Goal: Task Accomplishment & Management: Use online tool/utility

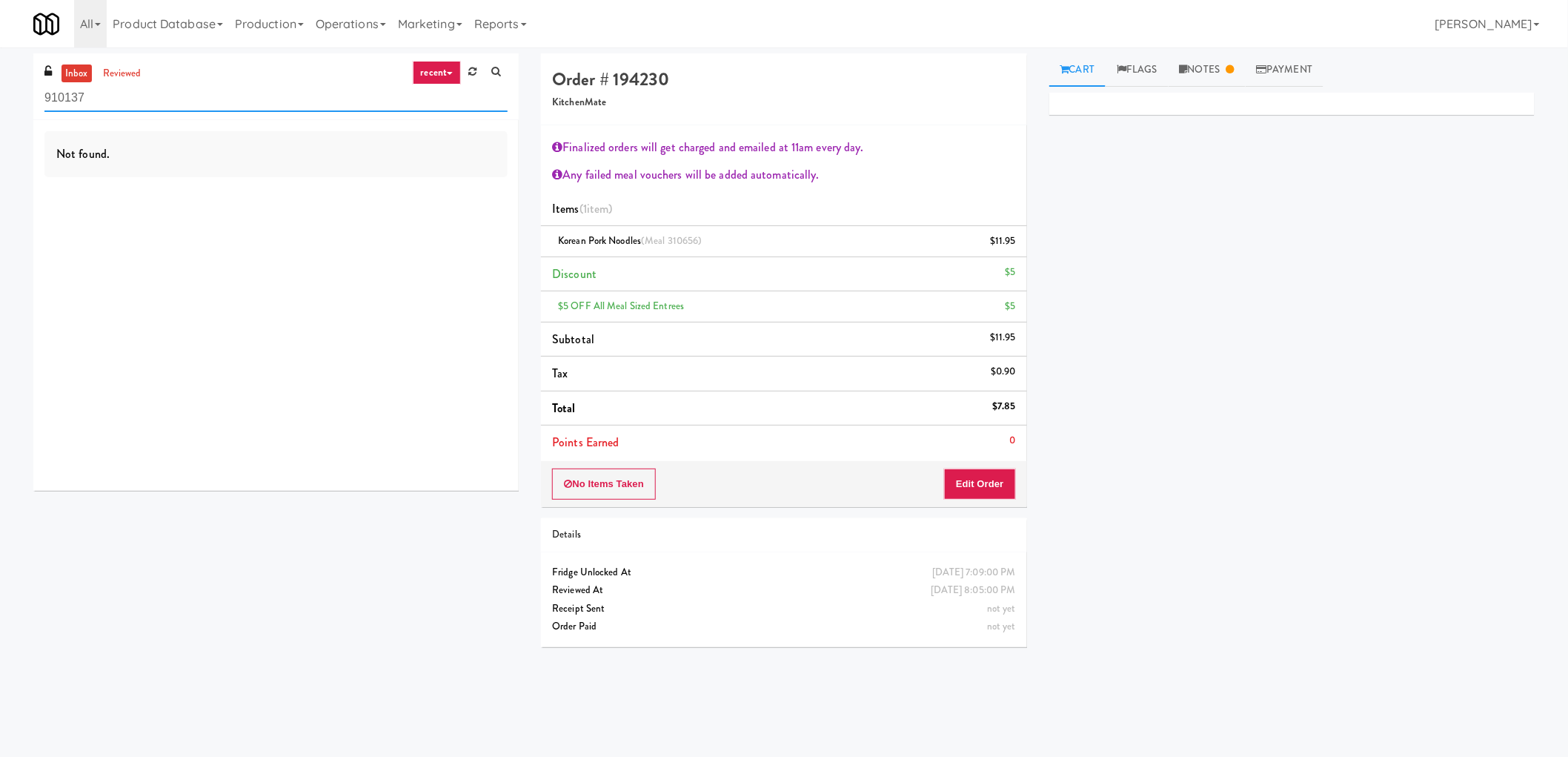
click at [184, 96] on input "910137" at bounding box center [276, 98] width 463 height 27
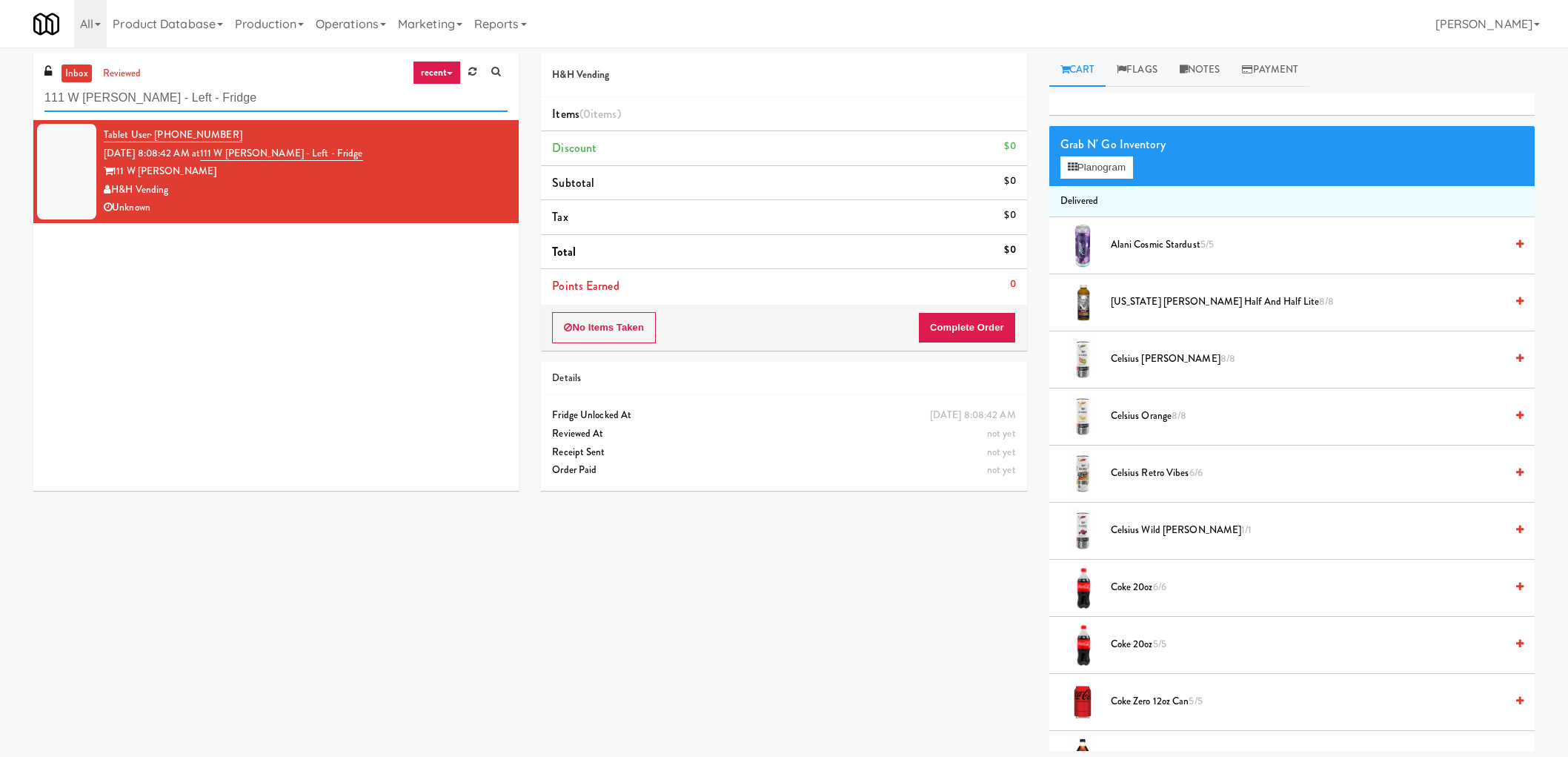
click at [105, 104] on input "111 W Wacker - Left - Fridge" at bounding box center [276, 98] width 463 height 27
paste input "Couture Pantry"
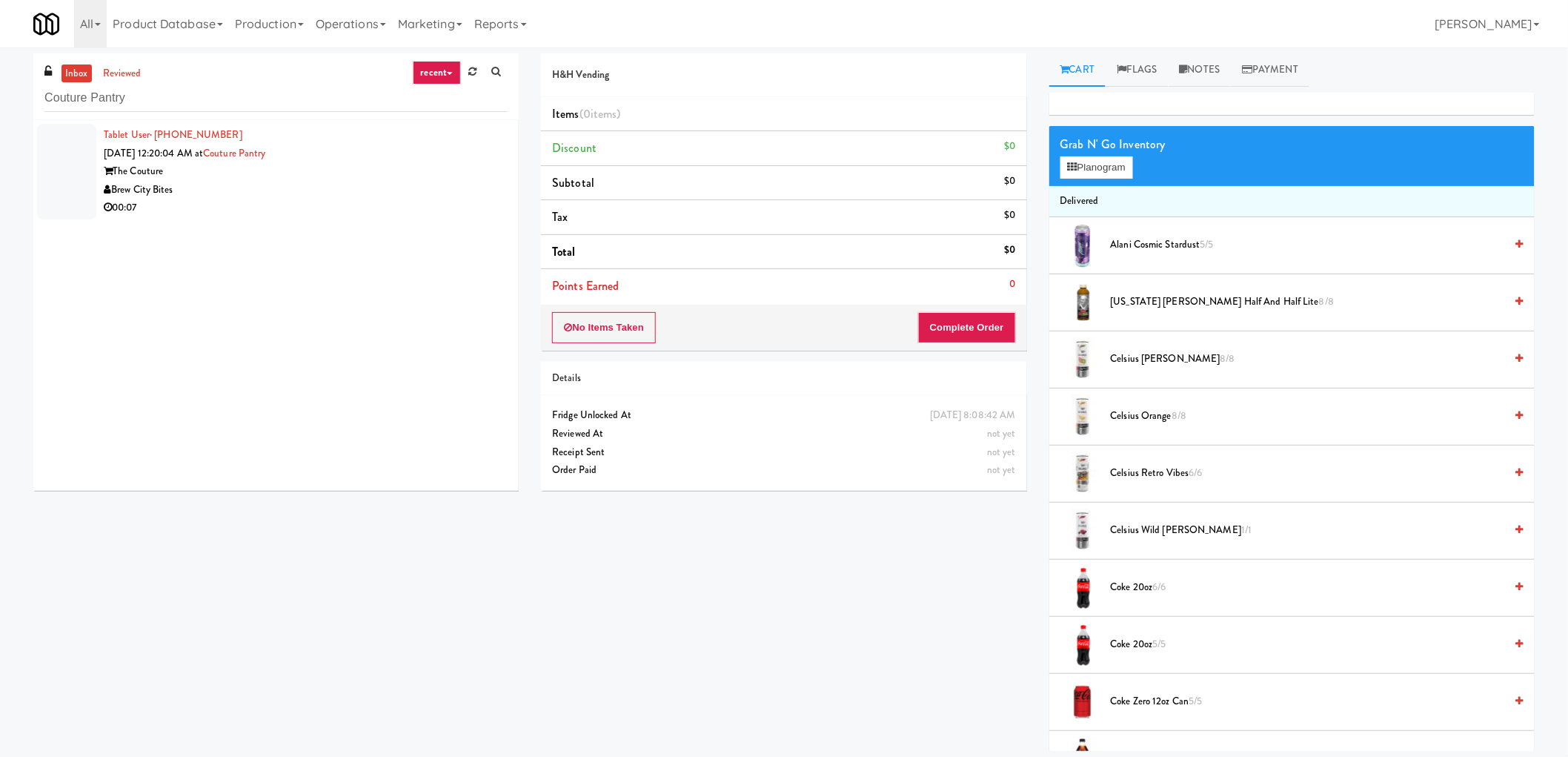
click at [307, 186] on div "Brew City Bites" at bounding box center [306, 190] width 404 height 18
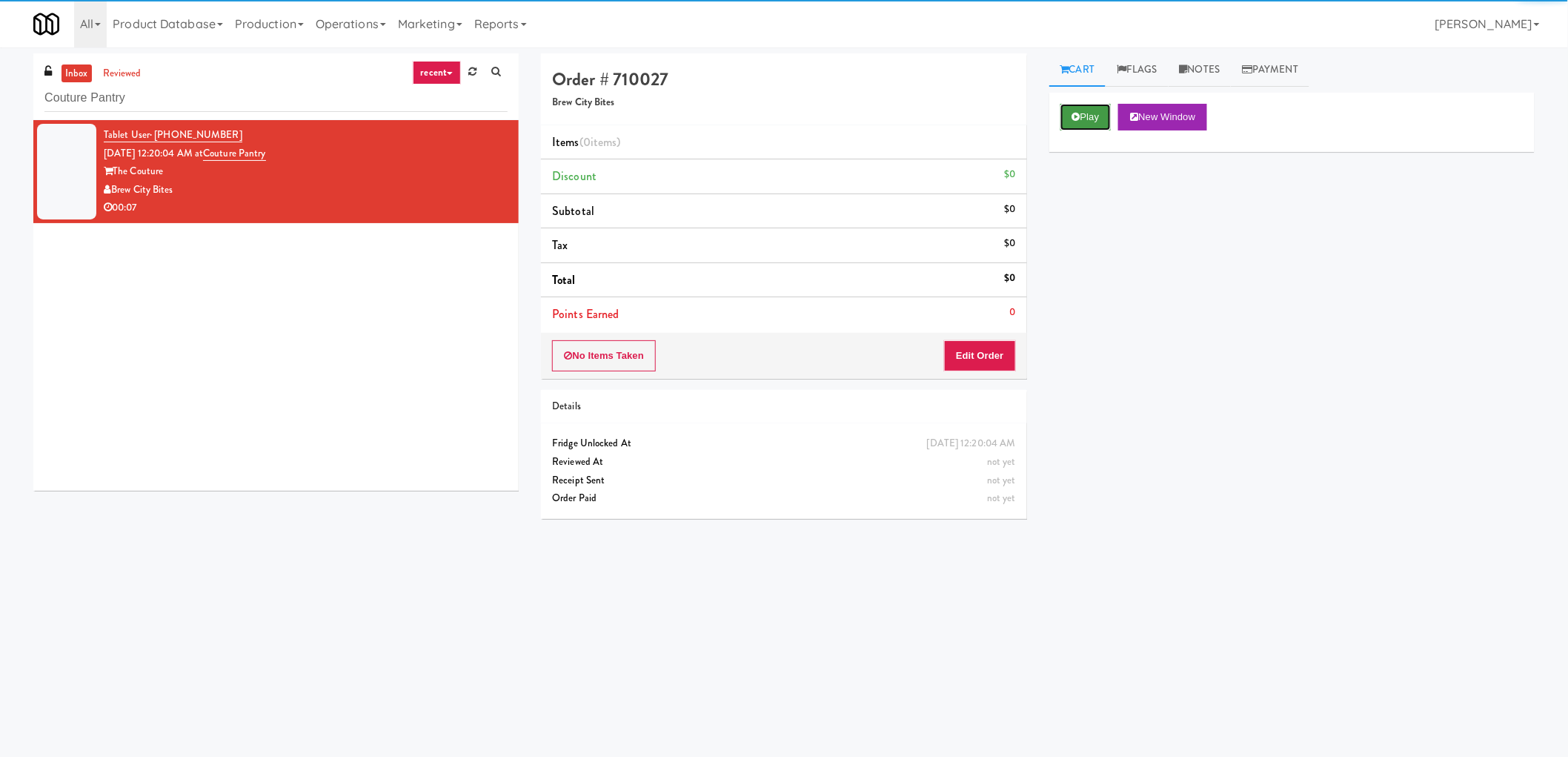
click at [1110, 130] on button "Play" at bounding box center [1086, 117] width 51 height 26
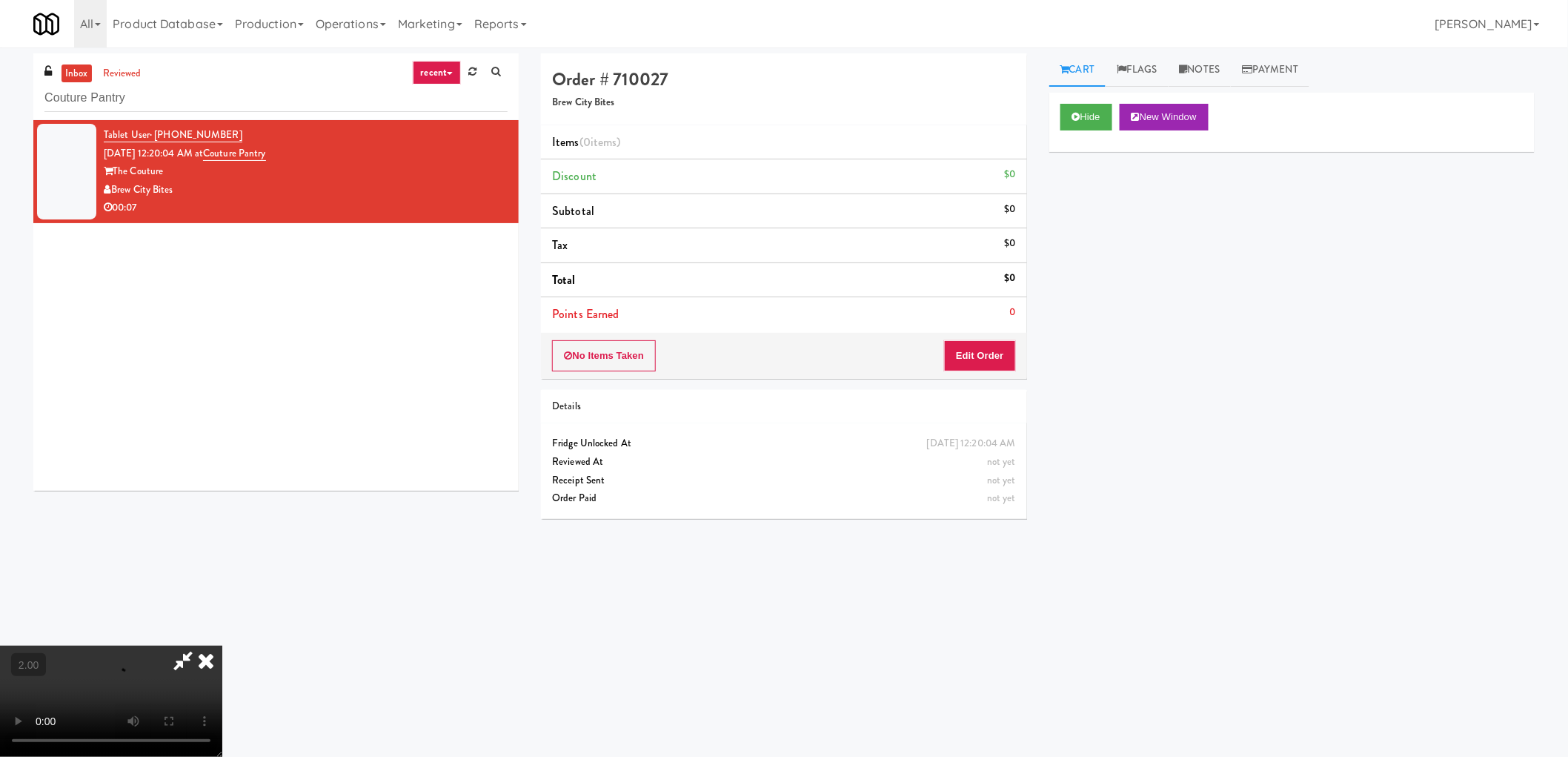
click at [222, 646] on video at bounding box center [111, 701] width 222 height 111
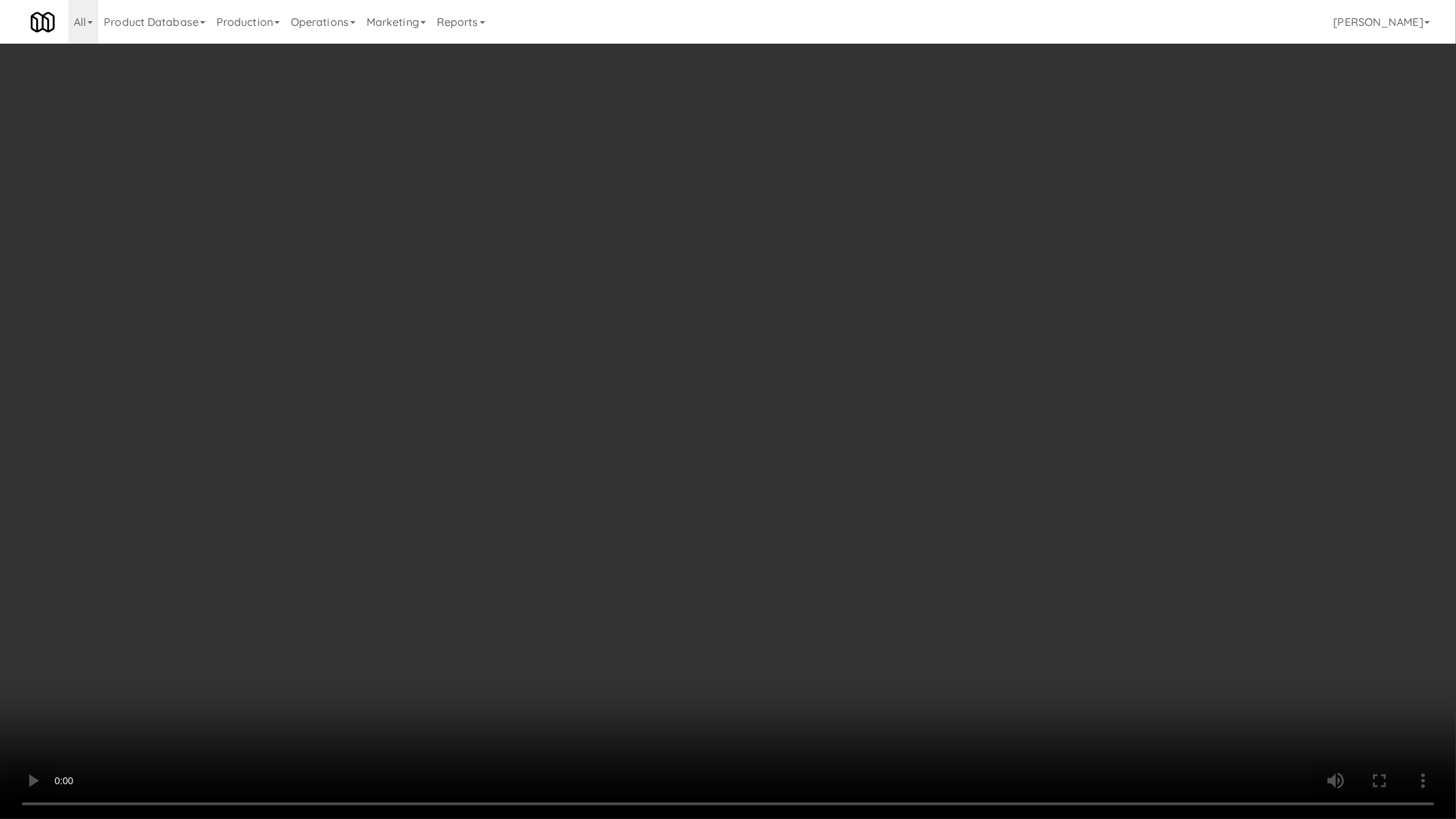
click at [835, 439] on video at bounding box center [728, 410] width 1456 height 819
click at [831, 437] on video at bounding box center [728, 410] width 1456 height 819
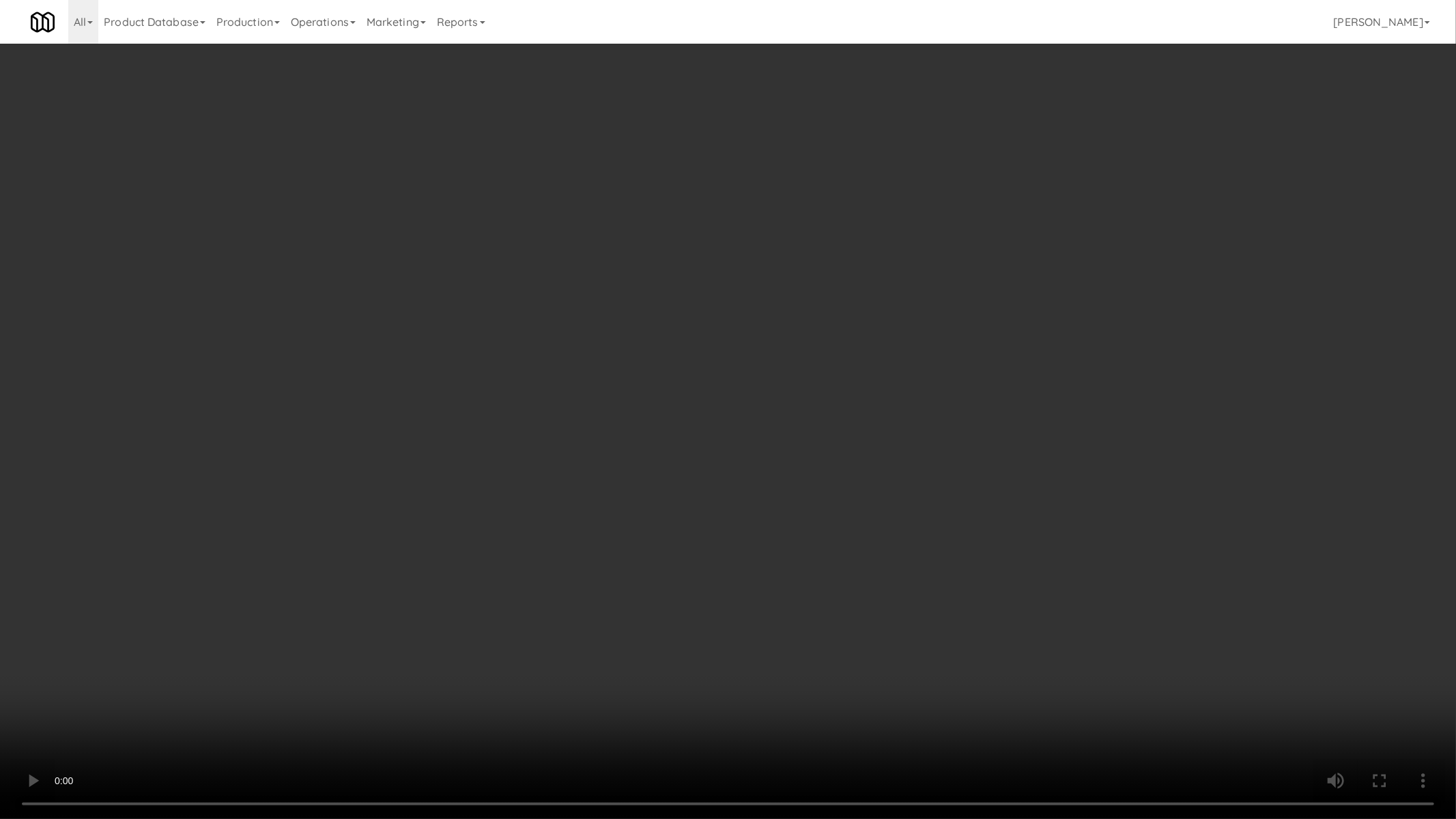
click at [831, 437] on video at bounding box center [728, 410] width 1456 height 819
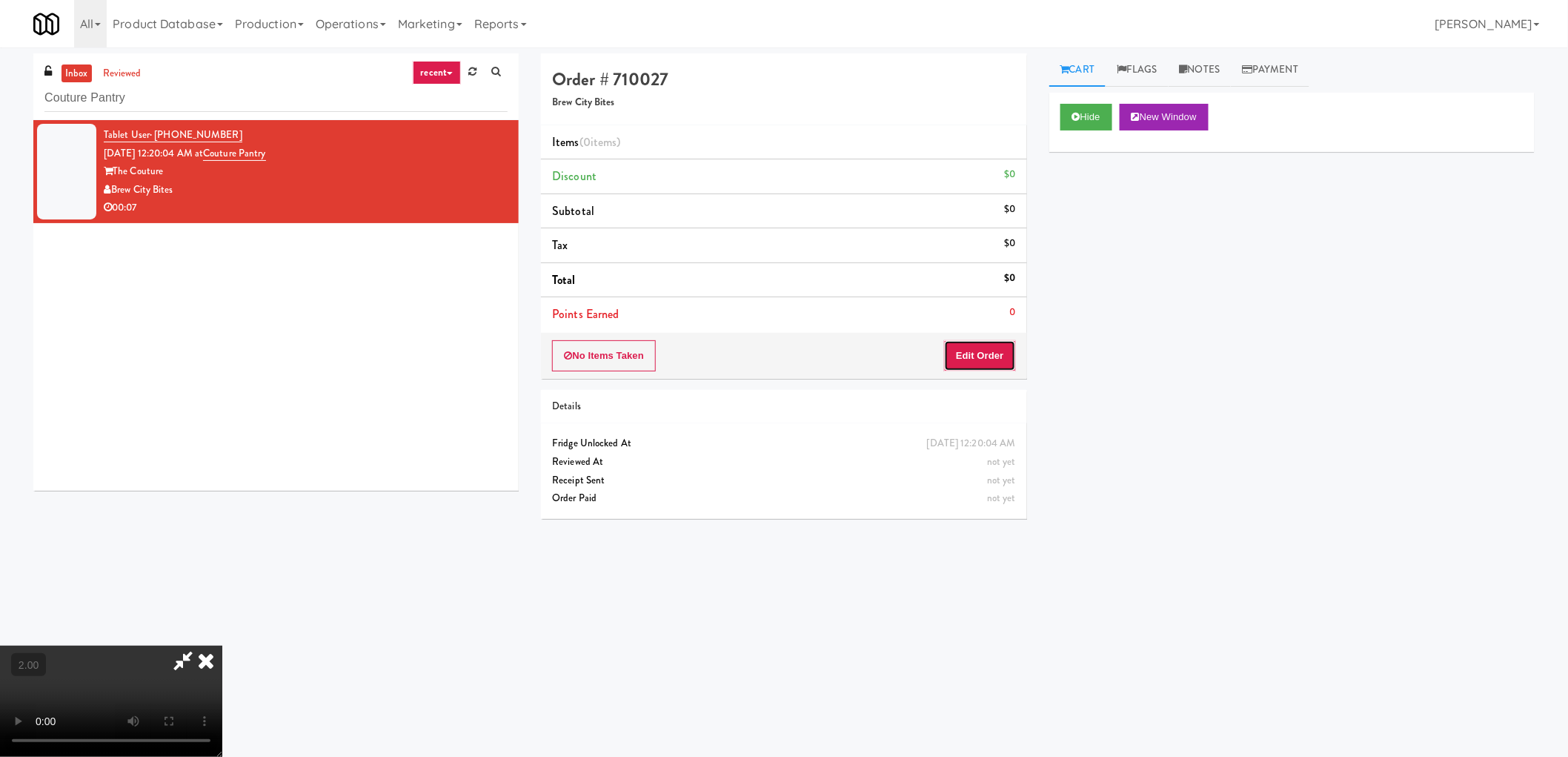
click at [974, 348] on button "Edit Order" at bounding box center [980, 356] width 72 height 32
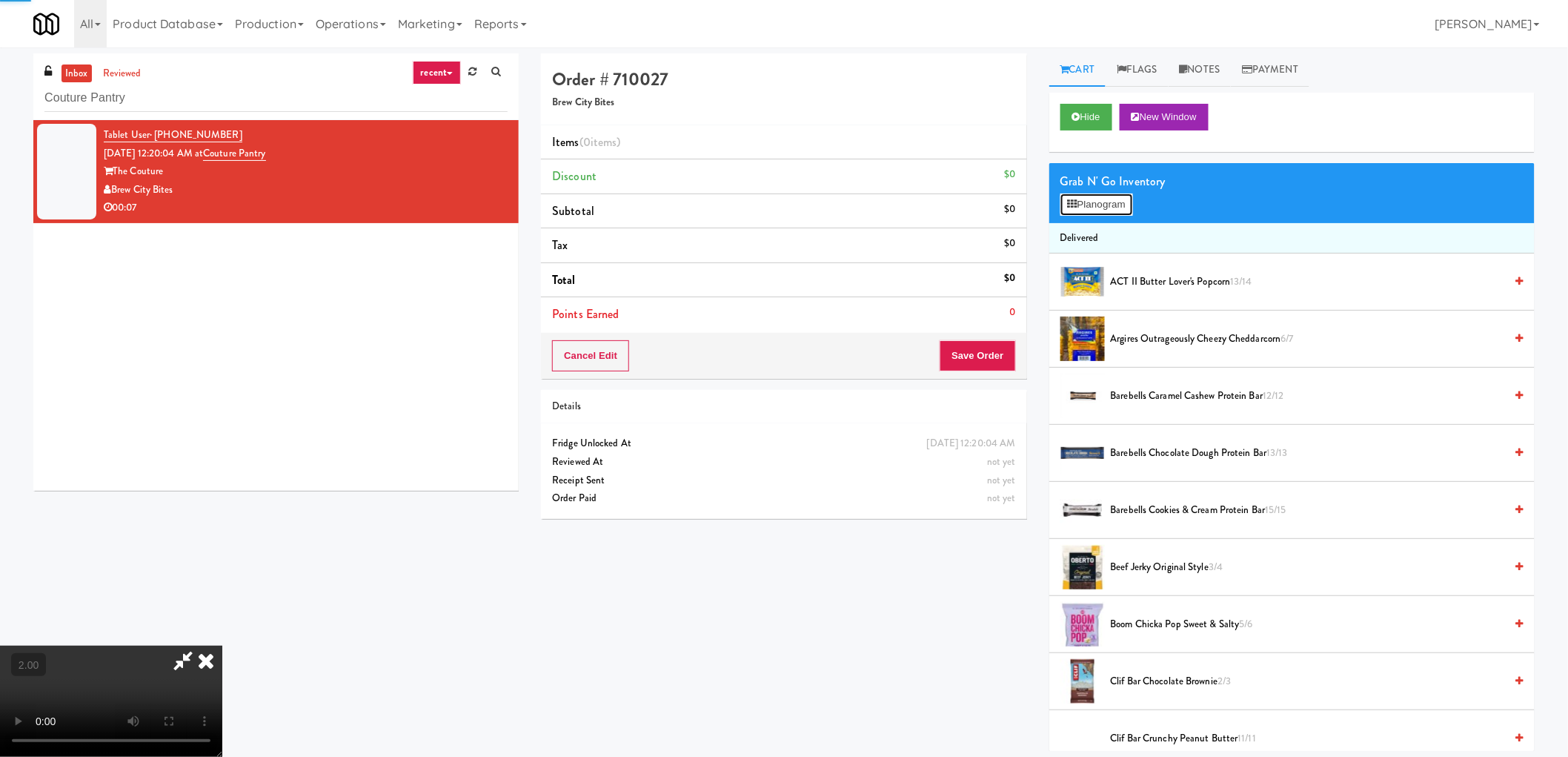
click at [1107, 191] on div "Grab N' Go Inventory Planogram" at bounding box center [1292, 193] width 486 height 60
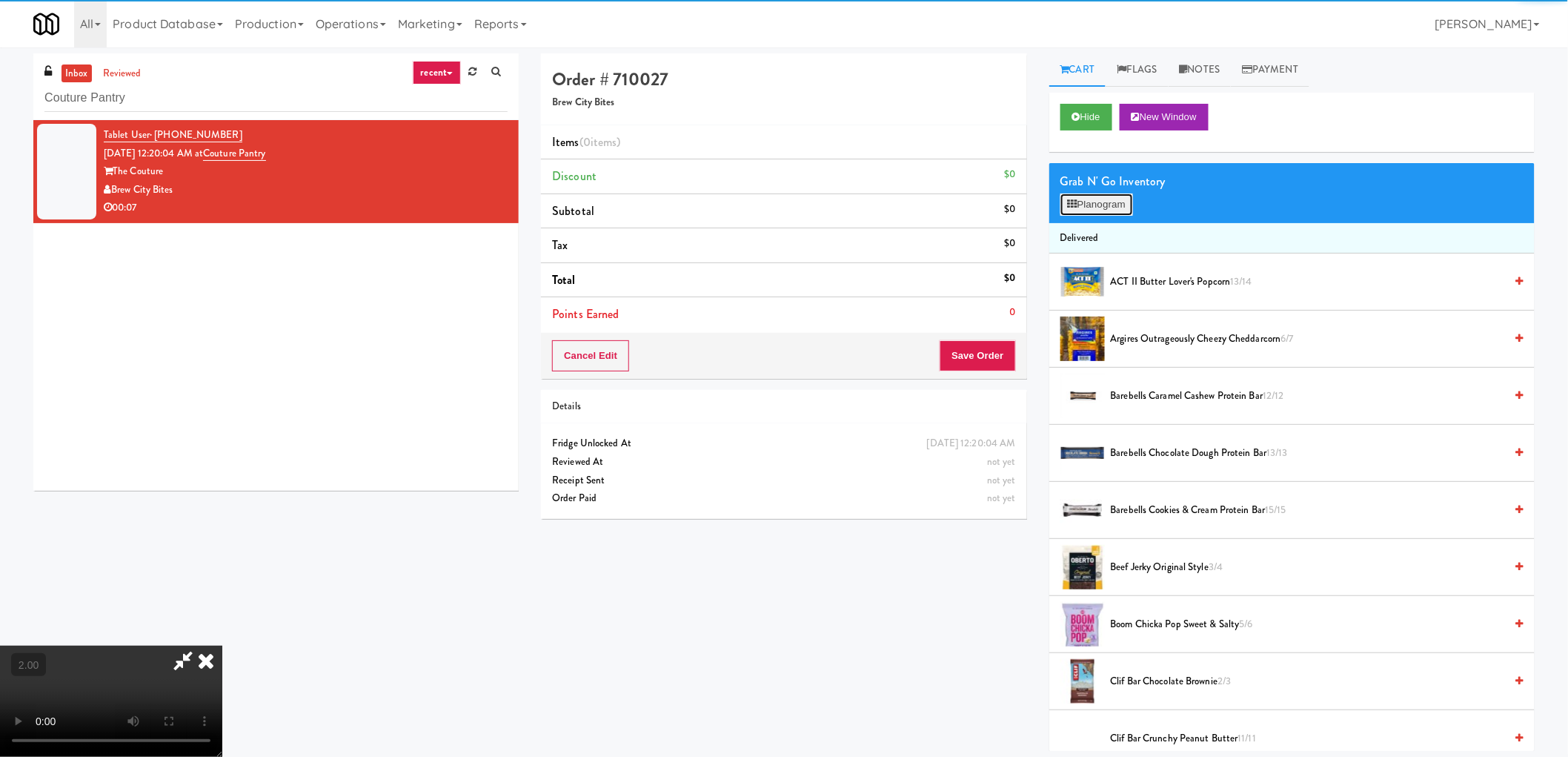
click at [1101, 207] on button "Planogram" at bounding box center [1096, 204] width 73 height 22
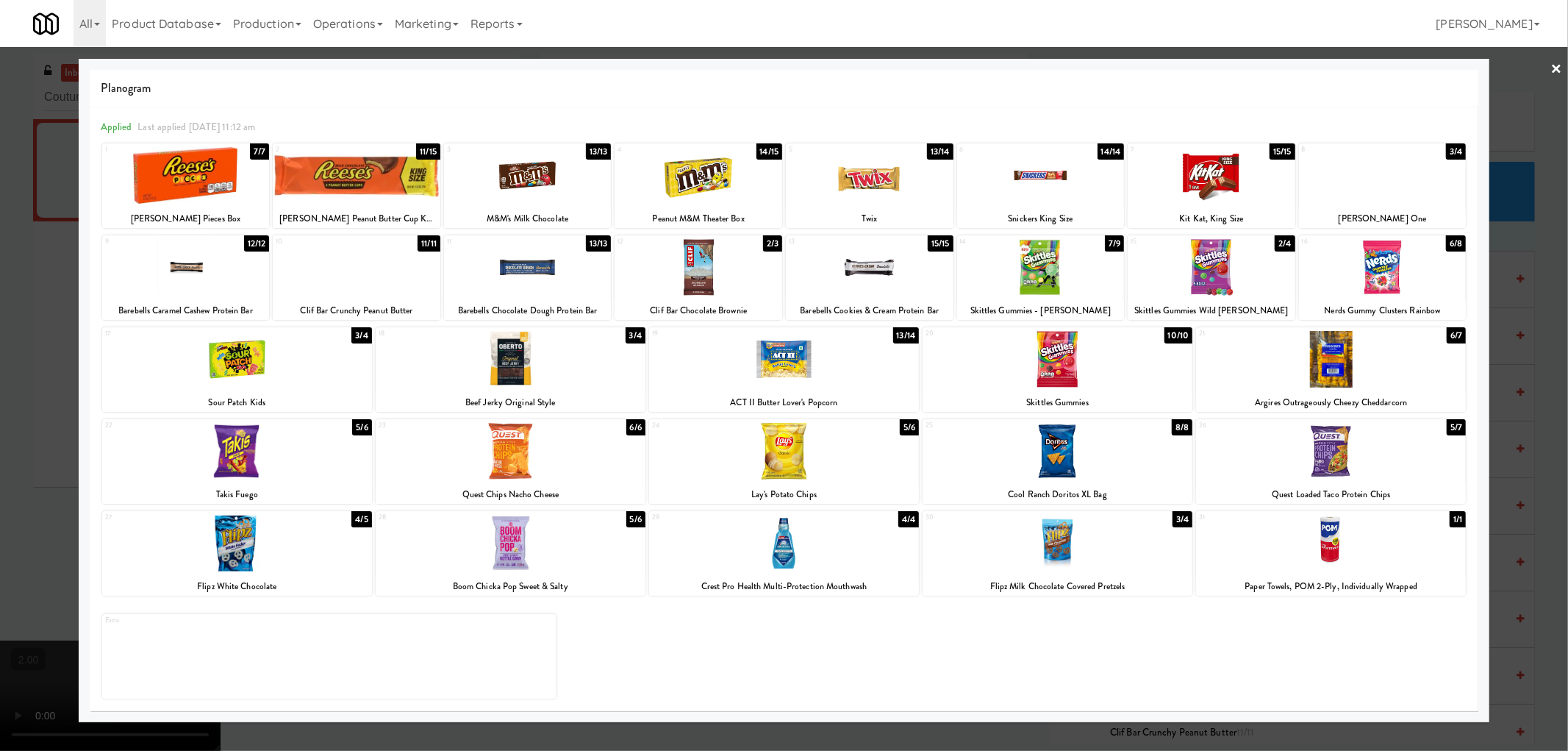
click at [403, 157] on div at bounding box center [356, 175] width 168 height 56
click at [4, 355] on div at bounding box center [784, 375] width 1568 height 751
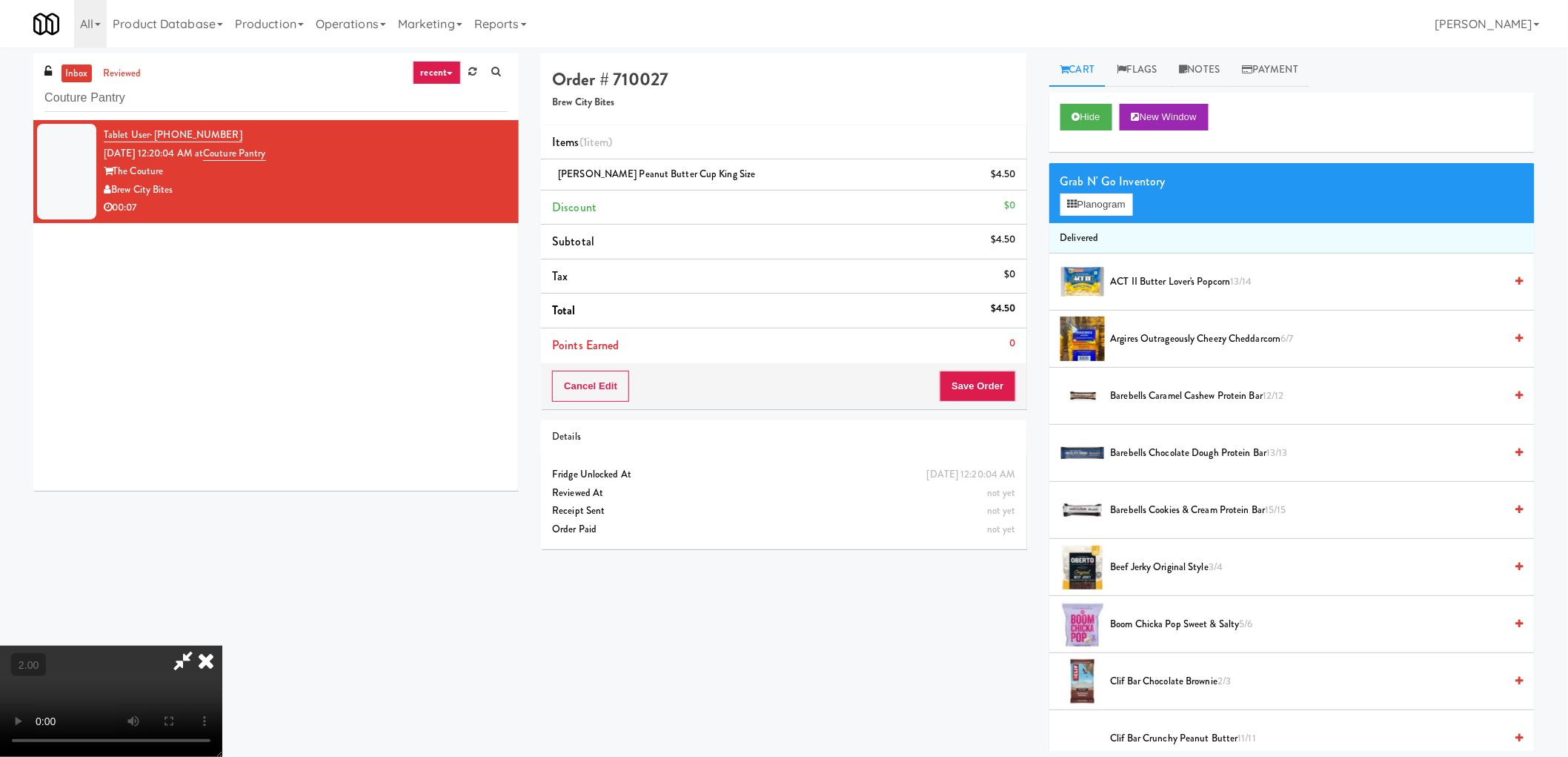
scroll to position [47, 0]
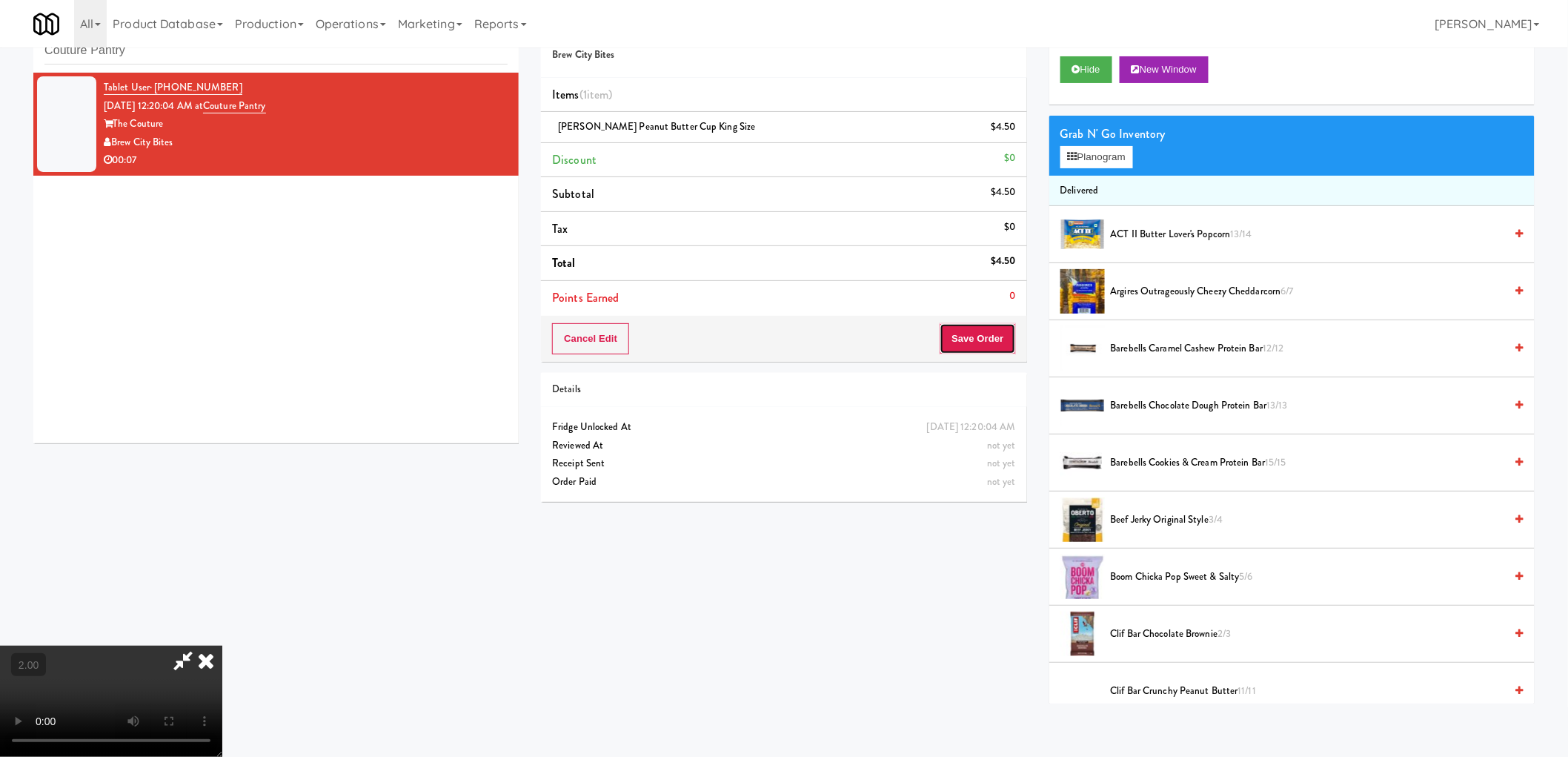
click at [976, 340] on button "Save Order" at bounding box center [977, 339] width 75 height 32
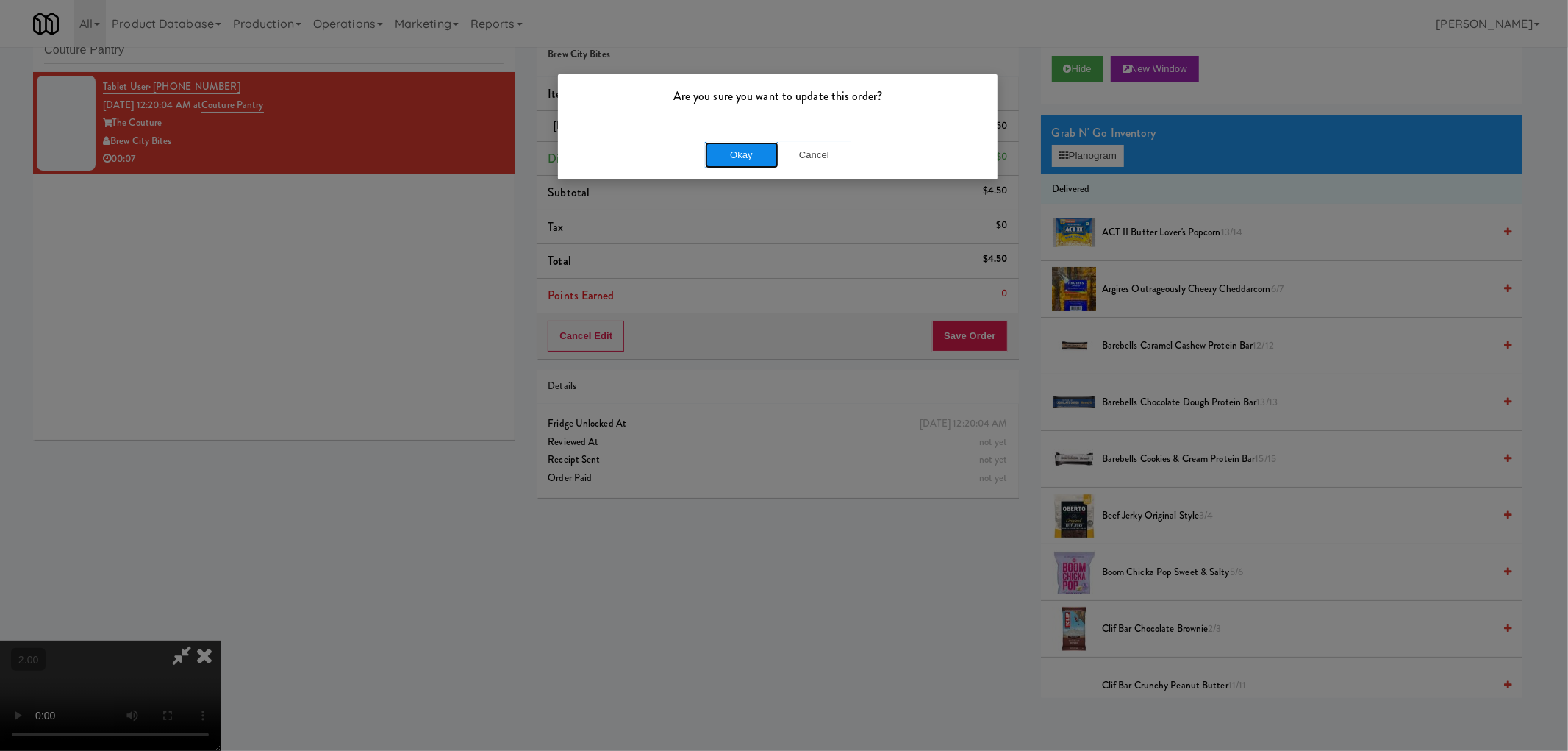
click at [743, 157] on button "Okay" at bounding box center [741, 155] width 74 height 26
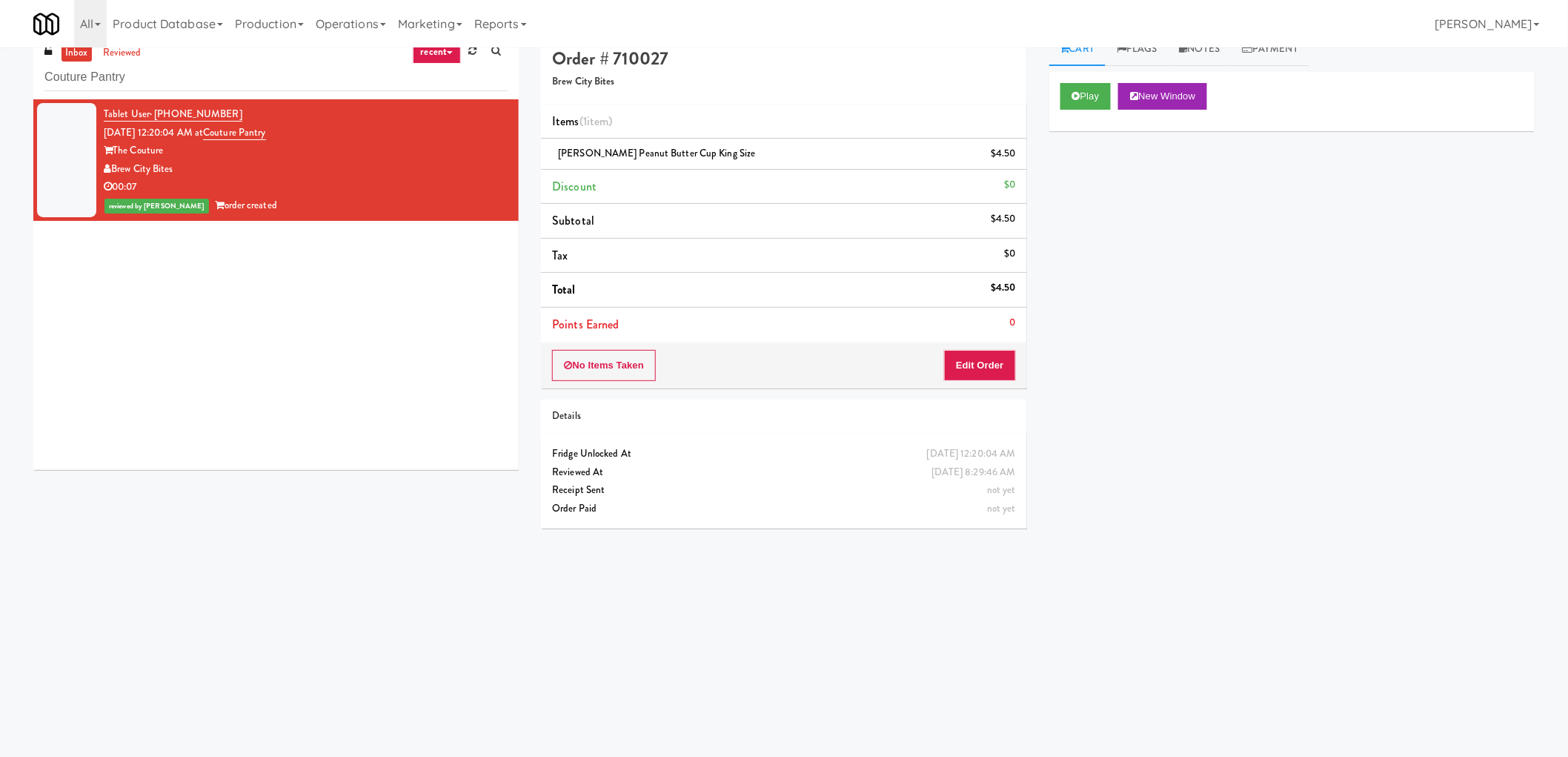
scroll to position [0, 0]
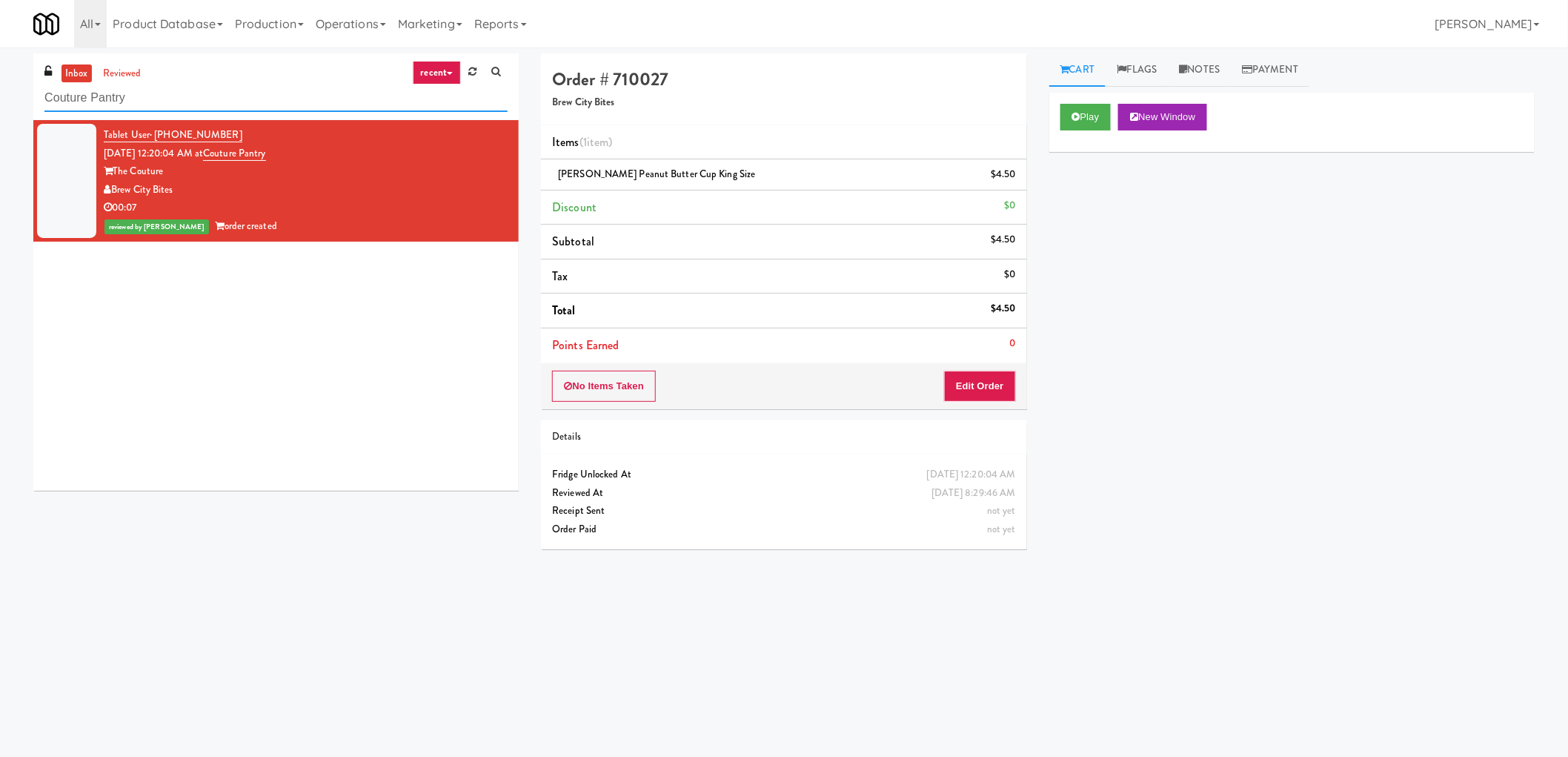
click at [148, 99] on input "Couture Pantry" at bounding box center [276, 98] width 463 height 27
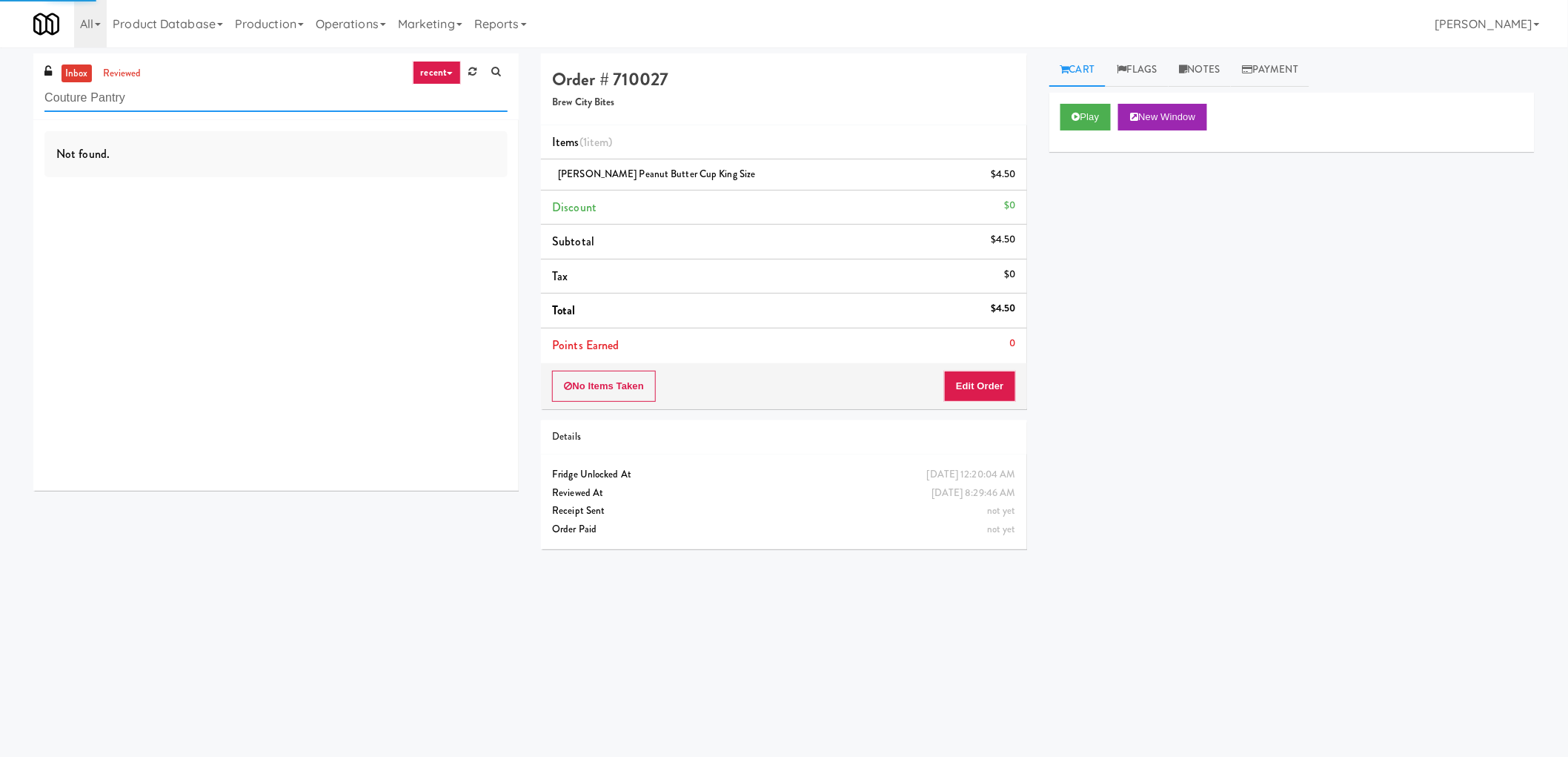
paste input "La Plaza - Cooler 3 Top"
click at [194, 98] on input "La Plaza - Cooler 3 Top" at bounding box center [276, 98] width 463 height 27
type input "La Plaza - Cooler 3 Top"
click at [119, 74] on link "reviewed" at bounding box center [122, 74] width 46 height 18
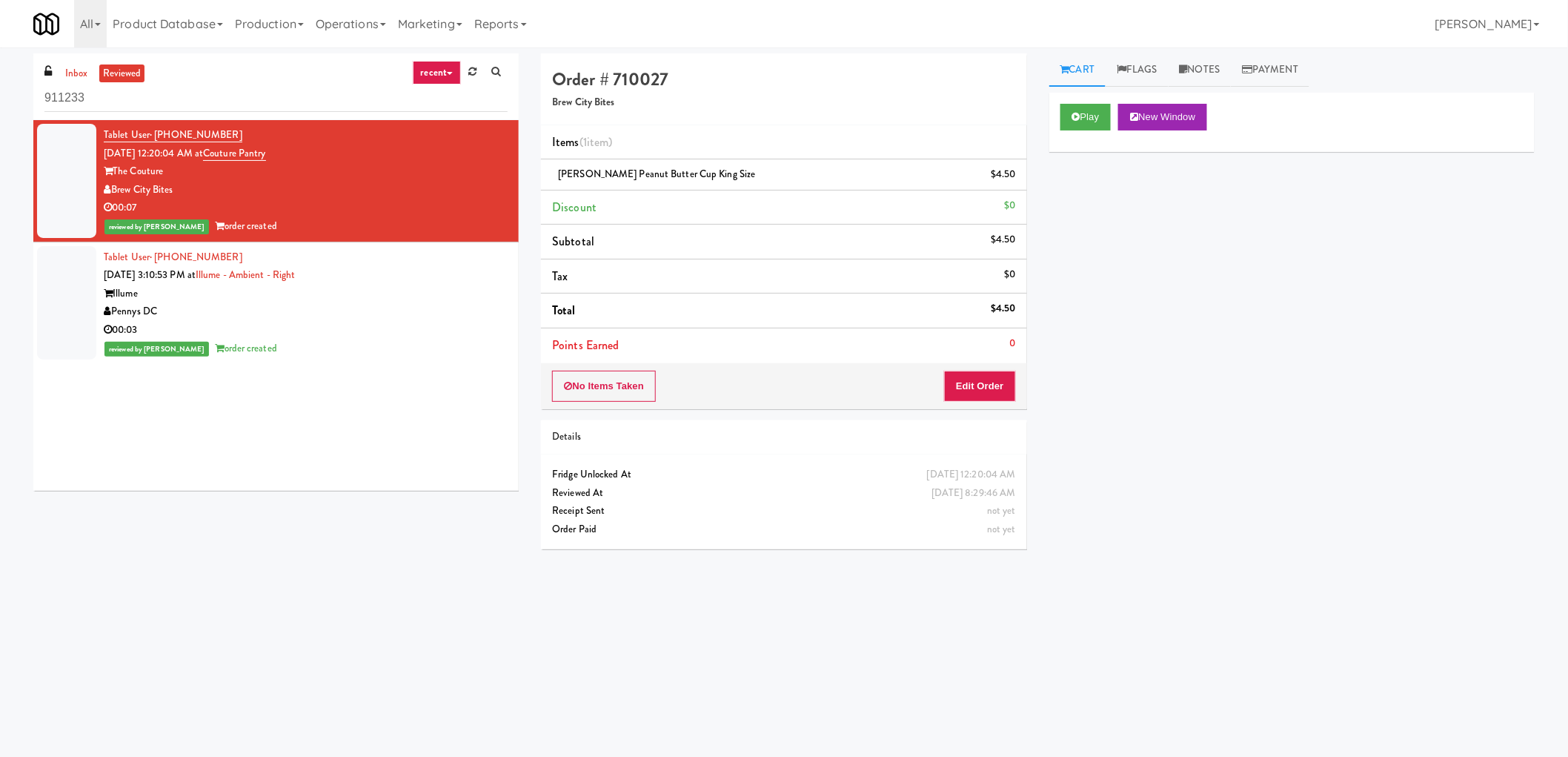
click at [887, 744] on body "Okay Okay Select date: previous 2025-Aug next Su Mo Tu We Th Fr Sa 27 28 29 30 …" at bounding box center [784, 425] width 1568 height 757
click at [433, 417] on div "Tablet User · (262) 355-5985 [DATE] 12:20:04 AM at Couture Pantry The Couture B…" at bounding box center [276, 305] width 486 height 370
